Goal: Navigation & Orientation: Find specific page/section

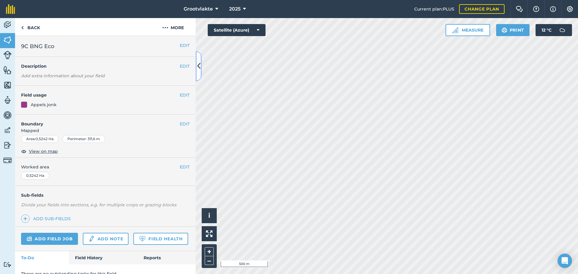
click at [199, 65] on icon at bounding box center [198, 66] width 3 height 11
